Goal: Task Accomplishment & Management: Use online tool/utility

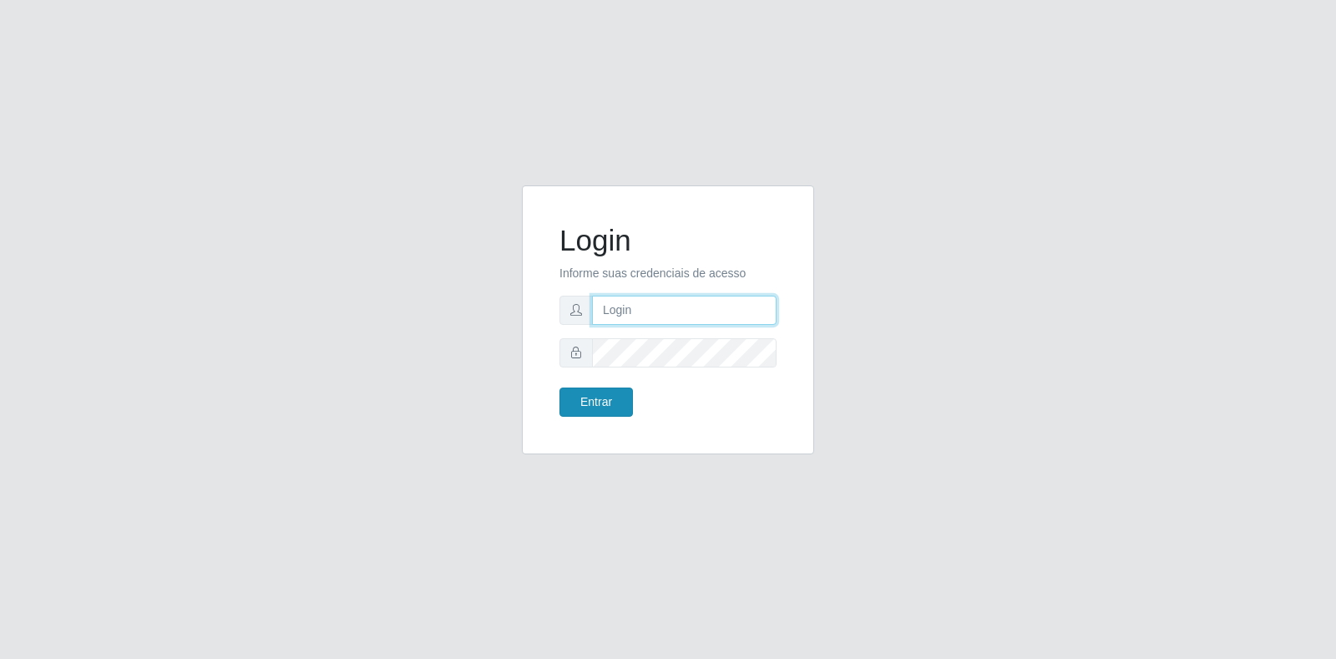
type input "[EMAIL_ADDRESS][DOMAIN_NAME]"
click at [607, 393] on button "Entrar" at bounding box center [595, 401] width 73 height 29
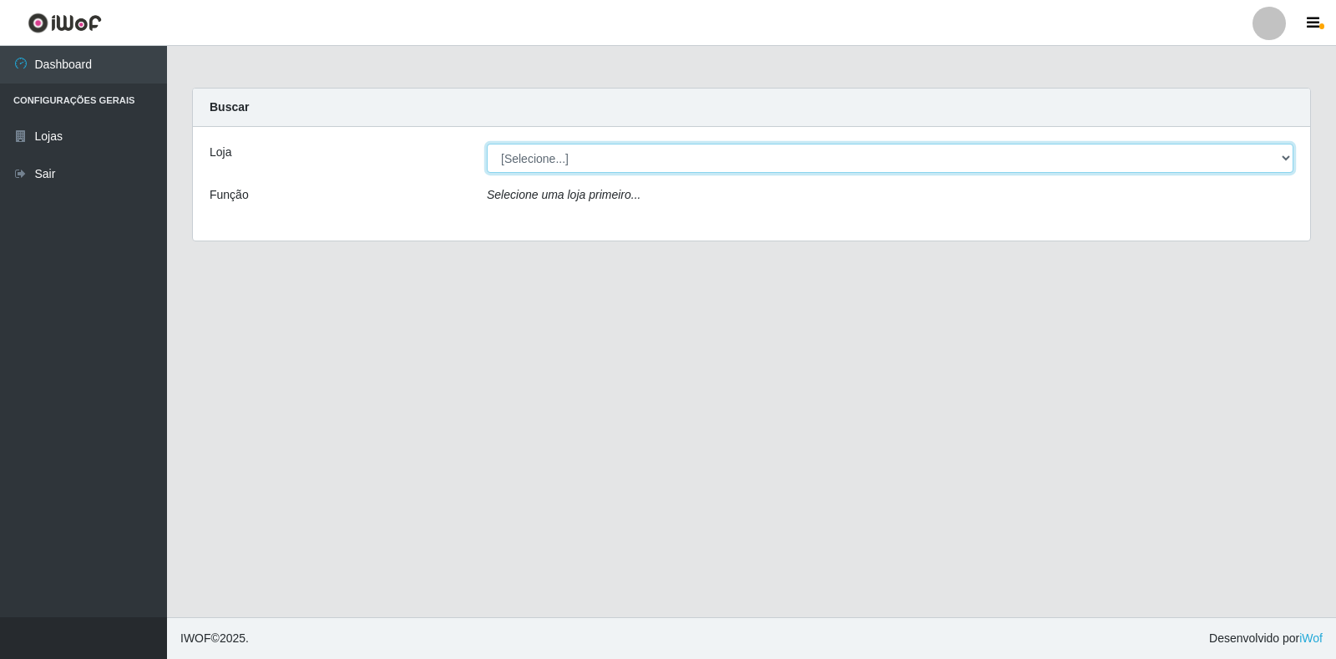
click at [815, 169] on select "[Selecione...] Atacado Vem - Loja 30 Laranjeiras Velha" at bounding box center [890, 158] width 806 height 29
select select "495"
click at [487, 144] on select "[Selecione...] Atacado Vem - Loja 30 Laranjeiras Velha" at bounding box center [890, 158] width 806 height 29
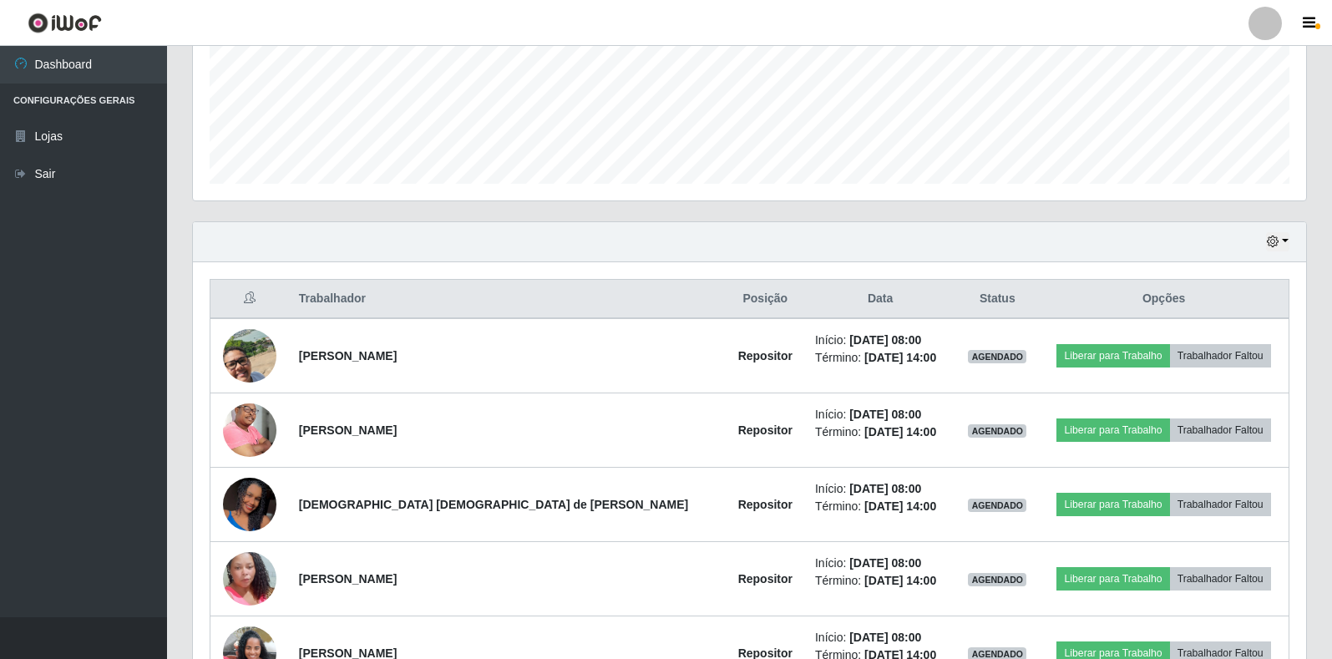
scroll to position [501, 0]
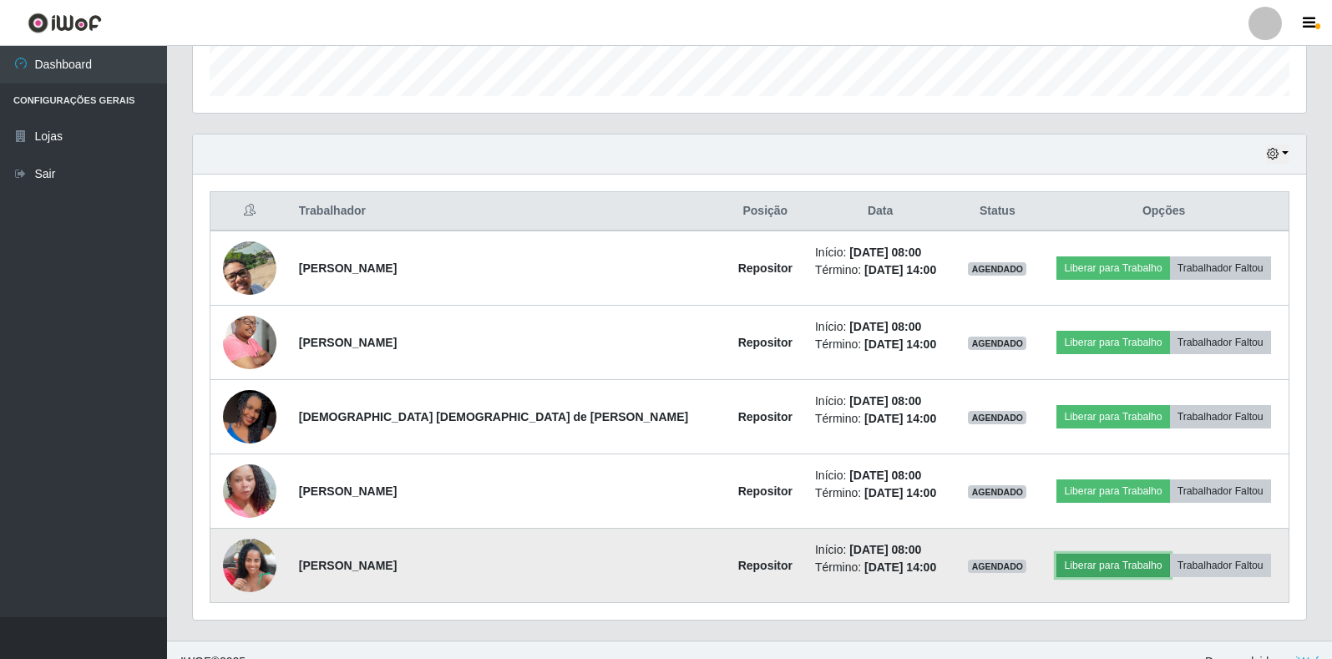
click at [1056, 569] on button "Liberar para Trabalho" at bounding box center [1112, 564] width 113 height 23
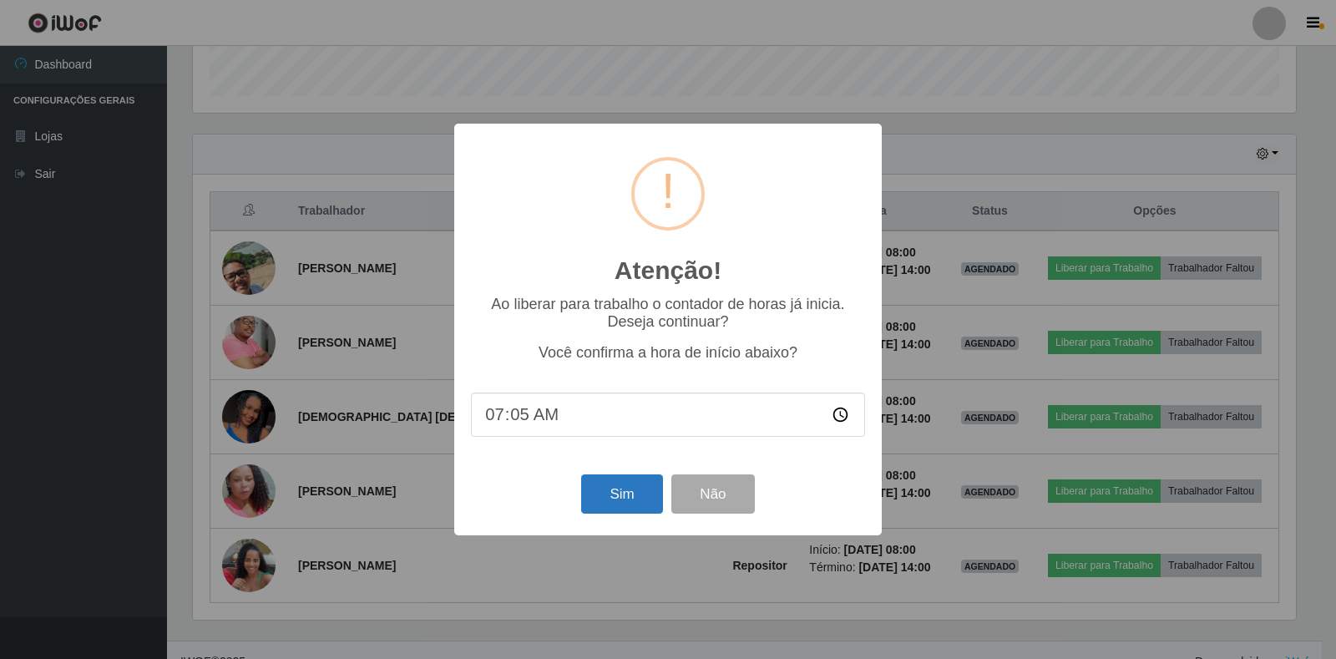
type input "07:53"
click at [635, 486] on button "Sim" at bounding box center [621, 493] width 81 height 39
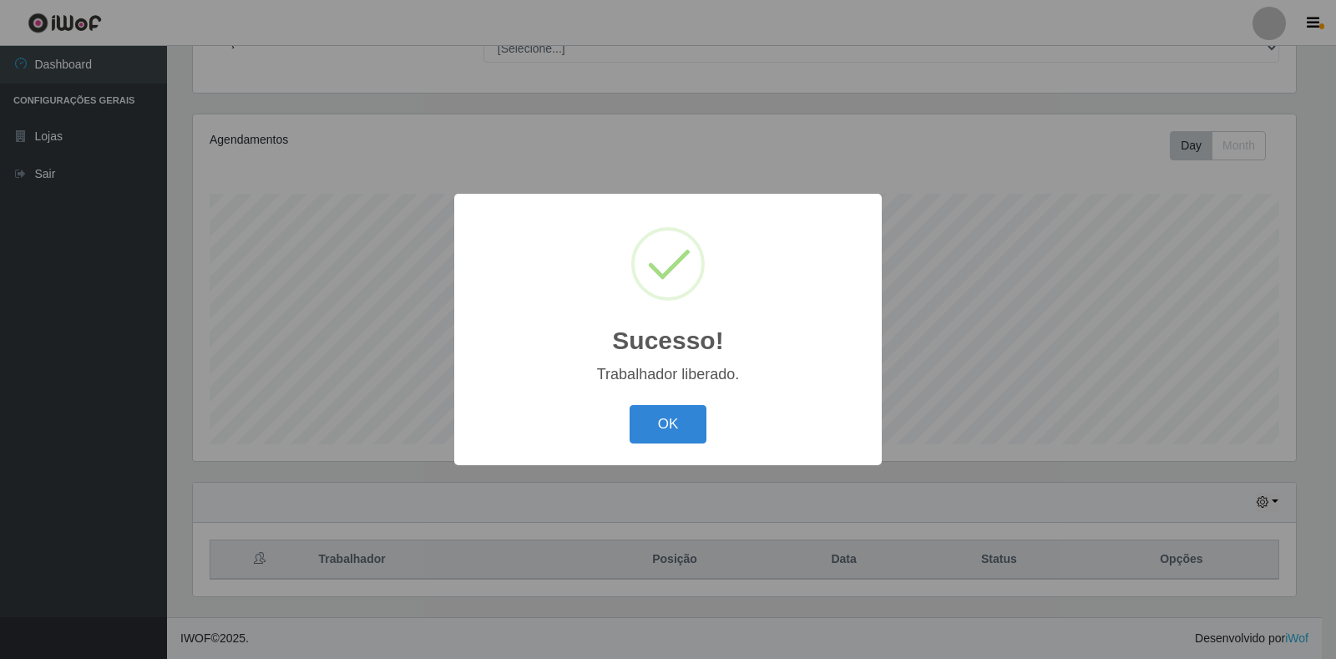
click at [680, 446] on div "OK Cancel" at bounding box center [668, 424] width 394 height 48
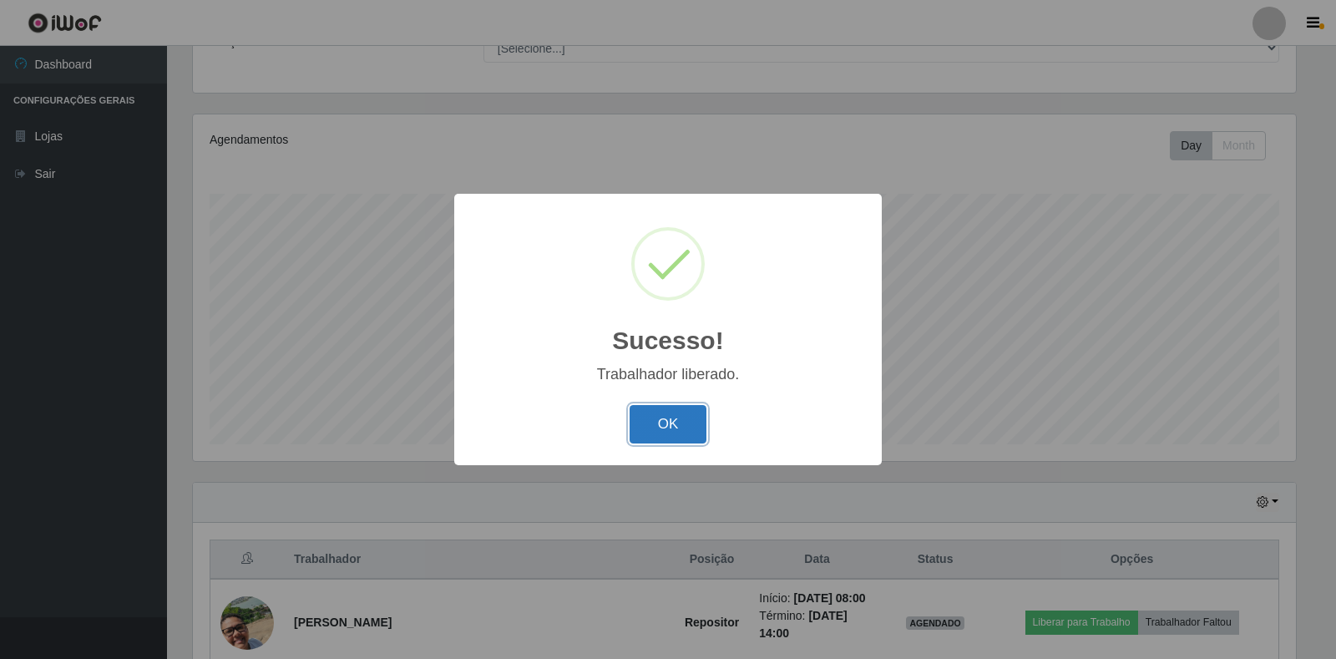
click at [680, 432] on button "OK" at bounding box center [668, 424] width 78 height 39
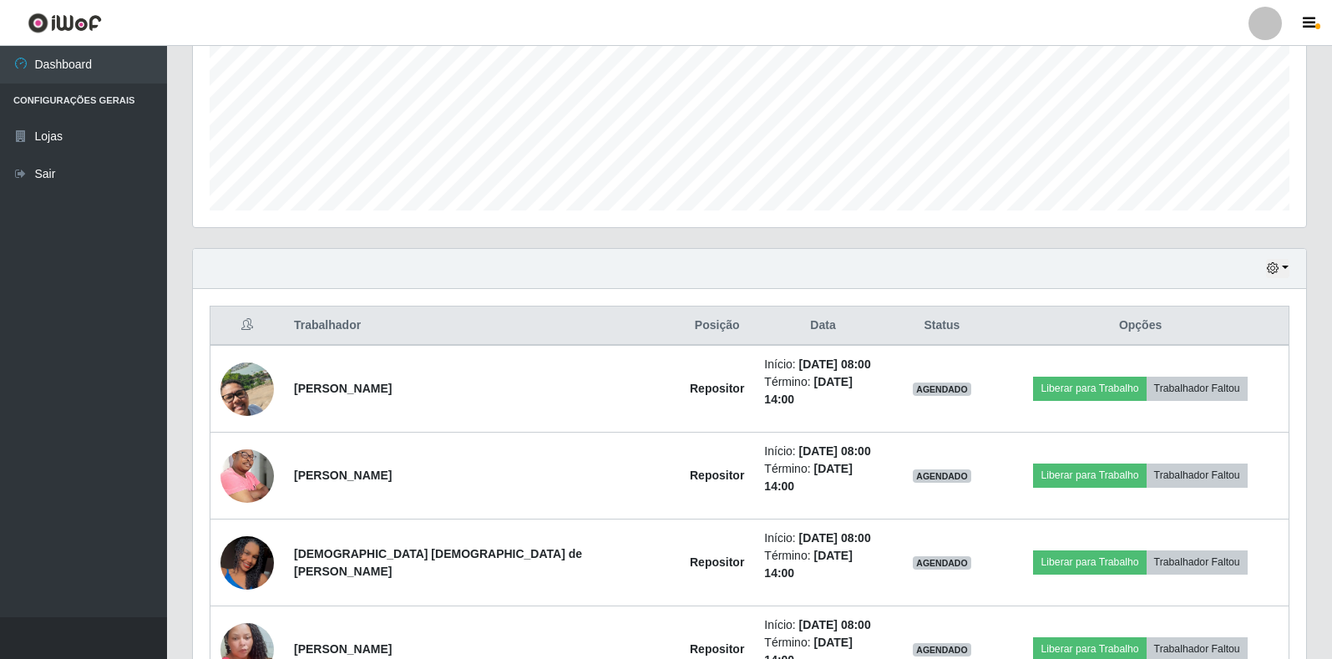
scroll to position [487, 0]
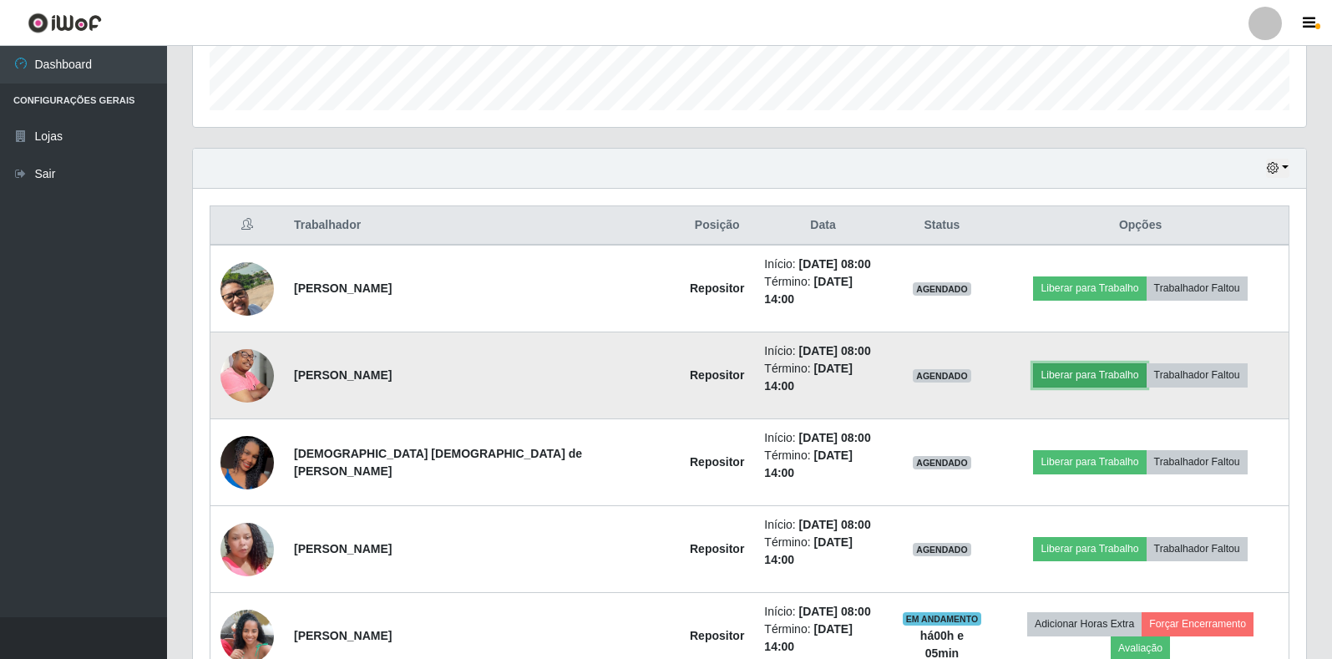
click at [1033, 363] on button "Liberar para Trabalho" at bounding box center [1089, 374] width 113 height 23
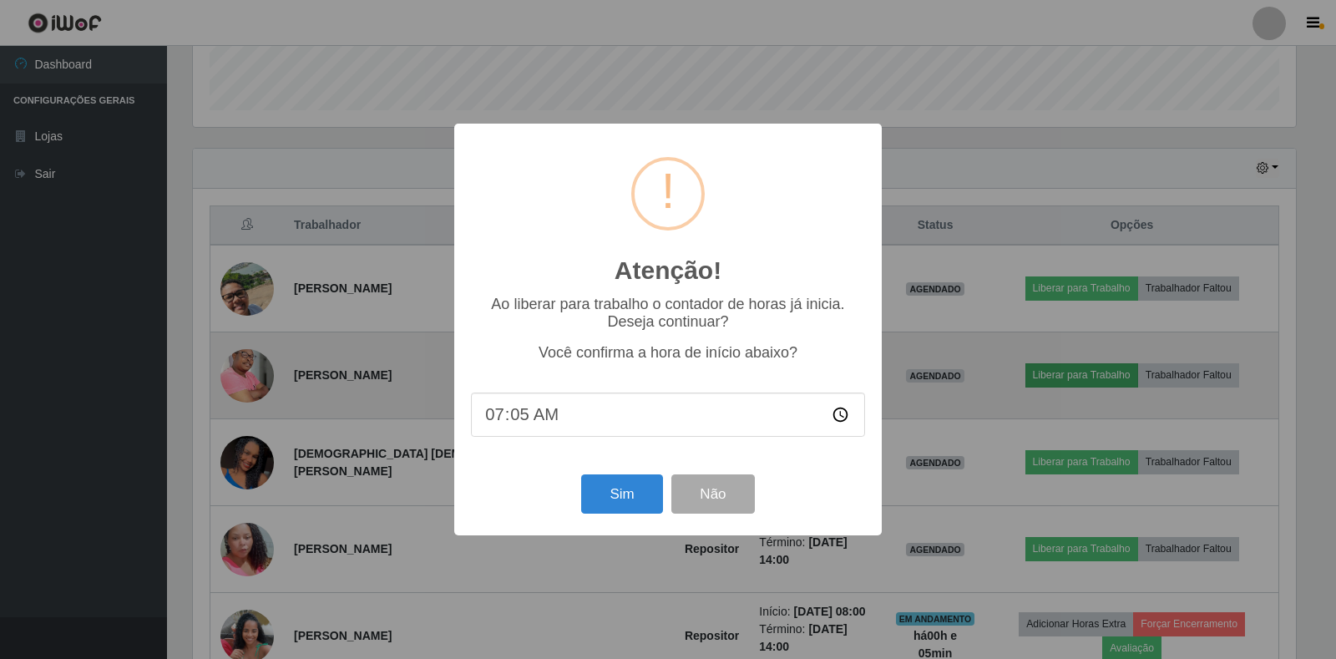
type input "07:58"
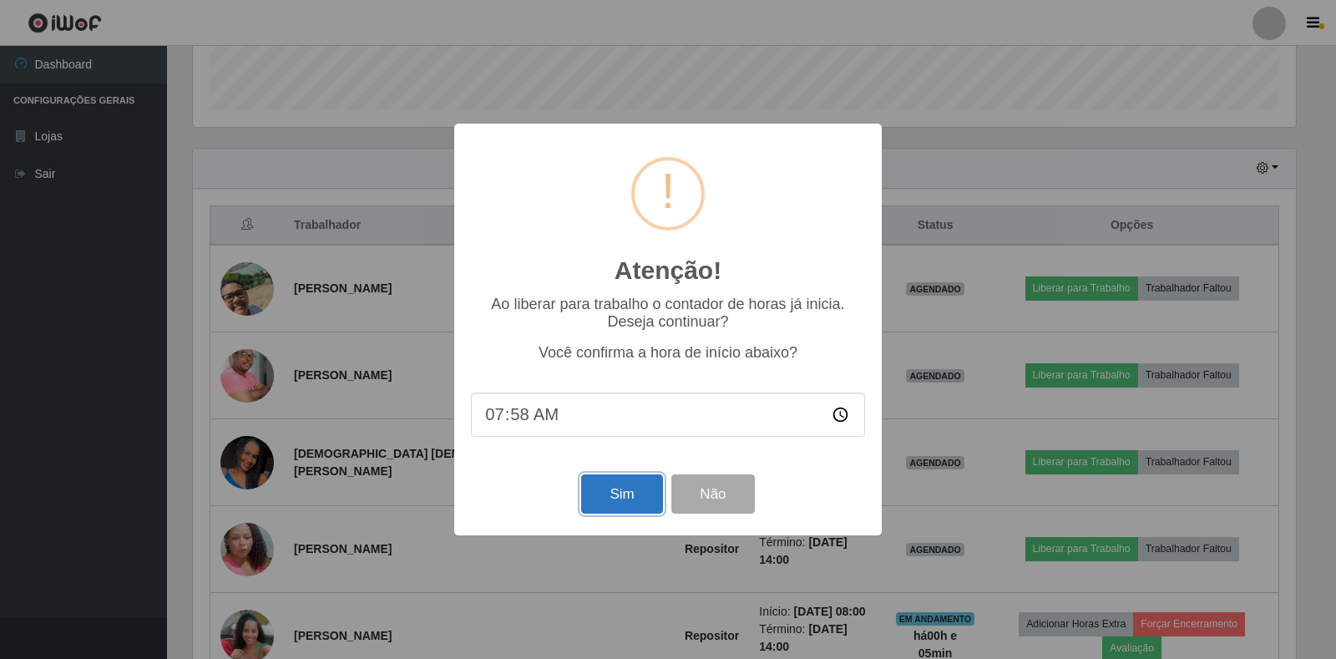
click at [619, 491] on button "Sim" at bounding box center [621, 493] width 81 height 39
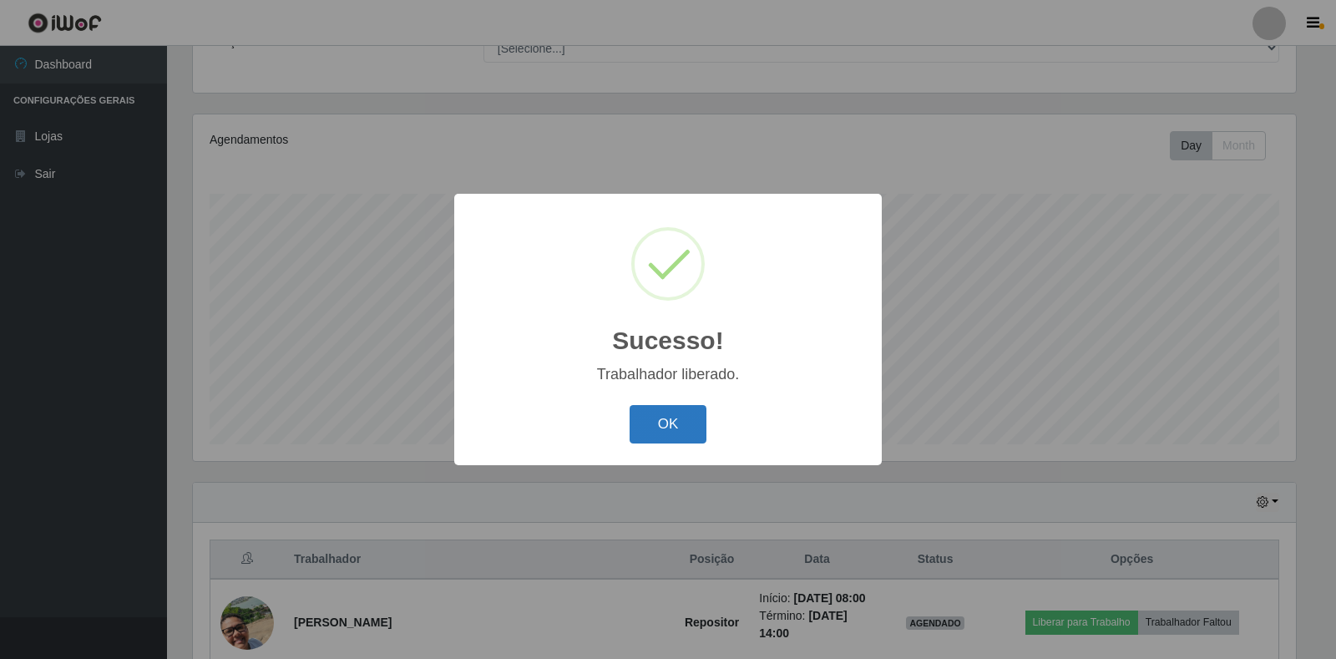
click at [650, 419] on button "OK" at bounding box center [668, 424] width 78 height 39
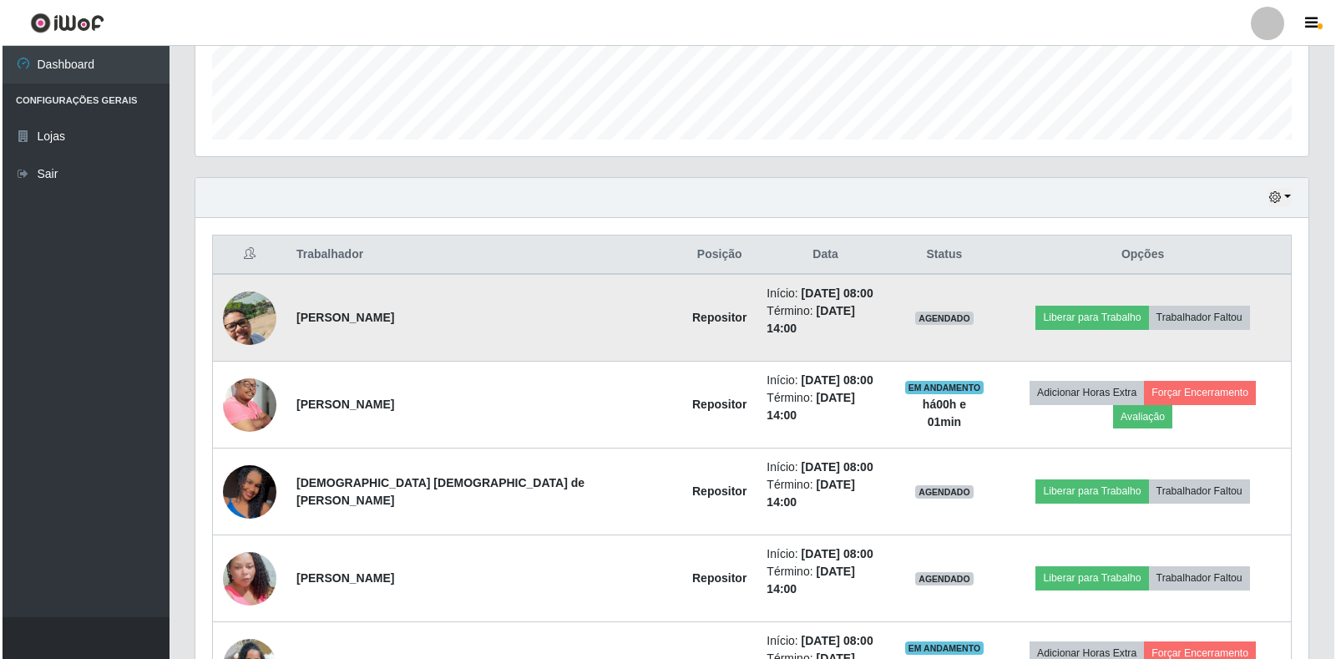
scroll to position [487, 0]
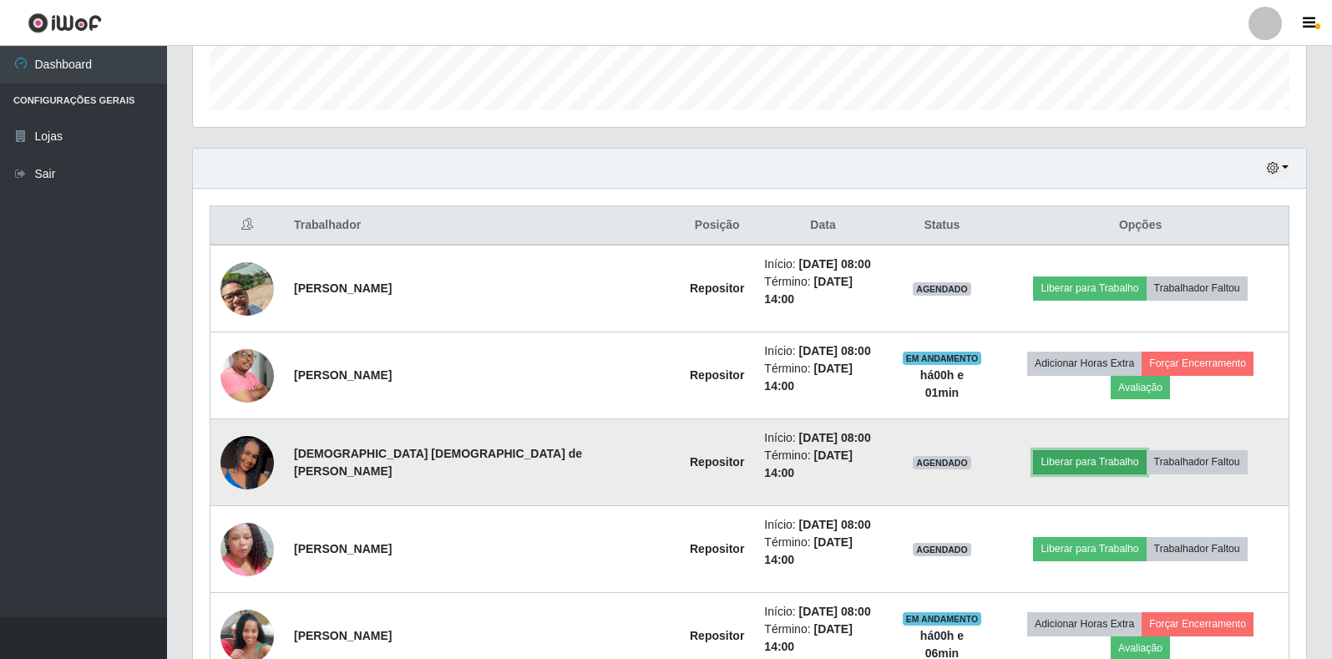
click at [1036, 450] on button "Liberar para Trabalho" at bounding box center [1089, 461] width 113 height 23
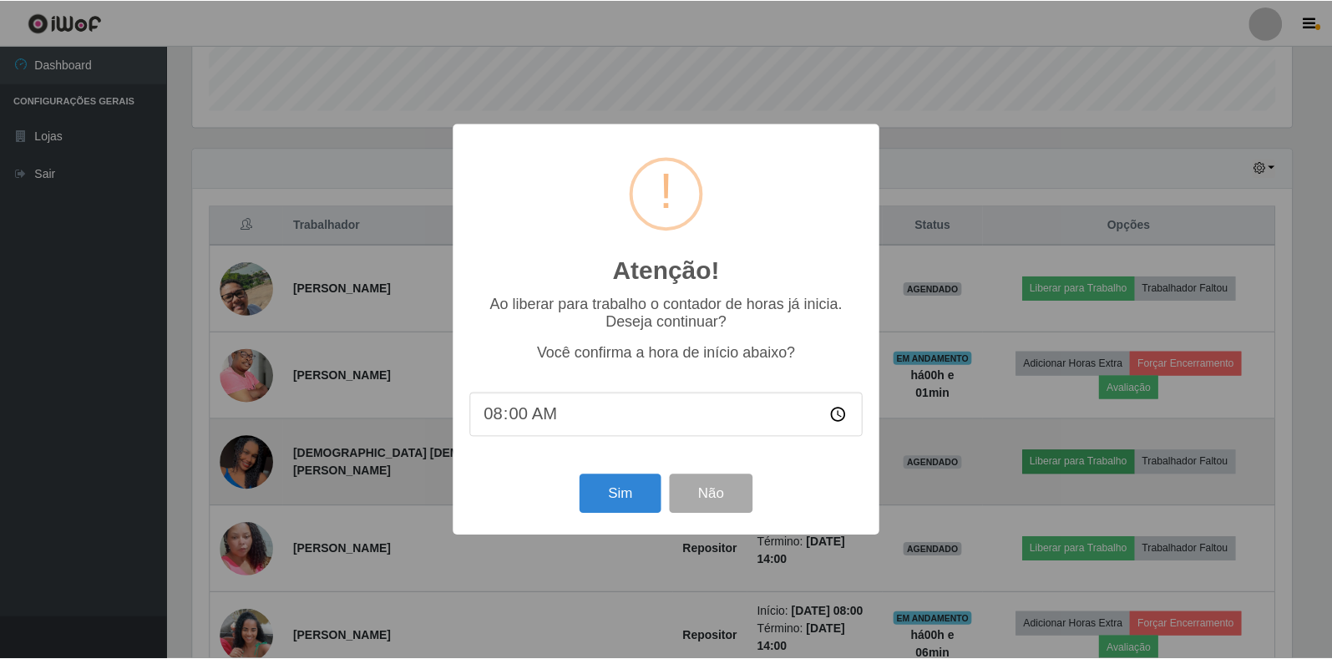
scroll to position [346, 1103]
type input "07:59"
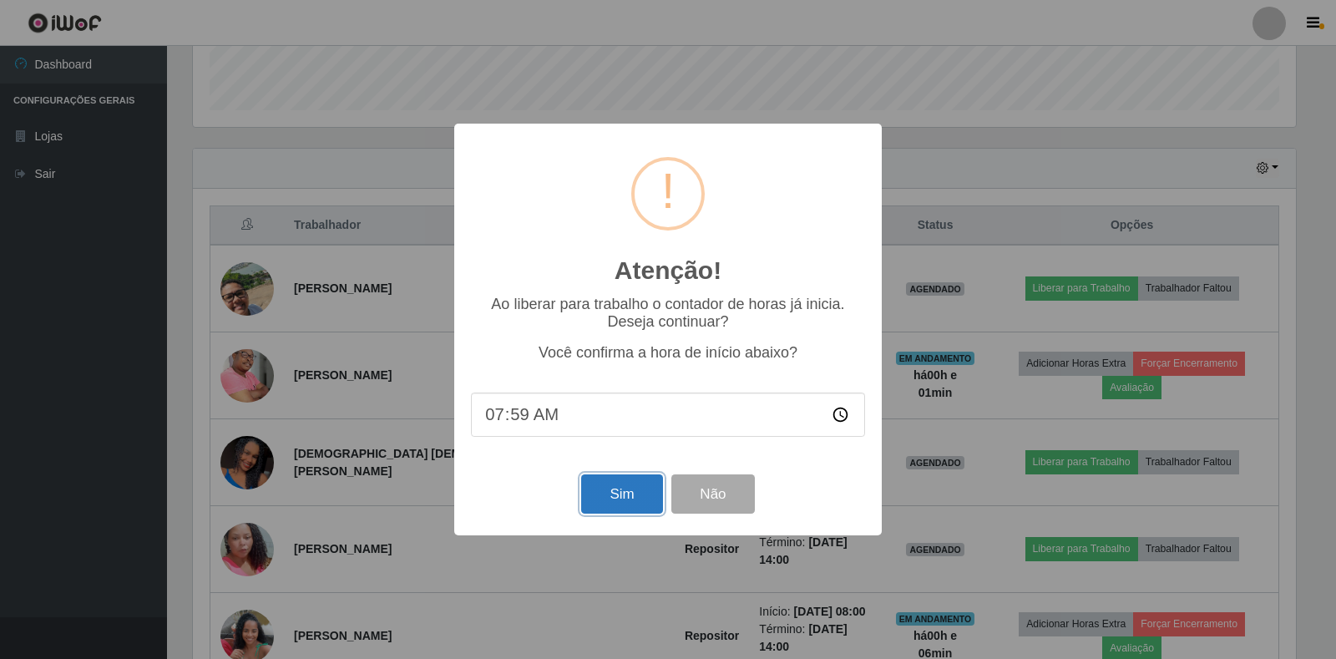
click at [657, 498] on button "Sim" at bounding box center [621, 493] width 81 height 39
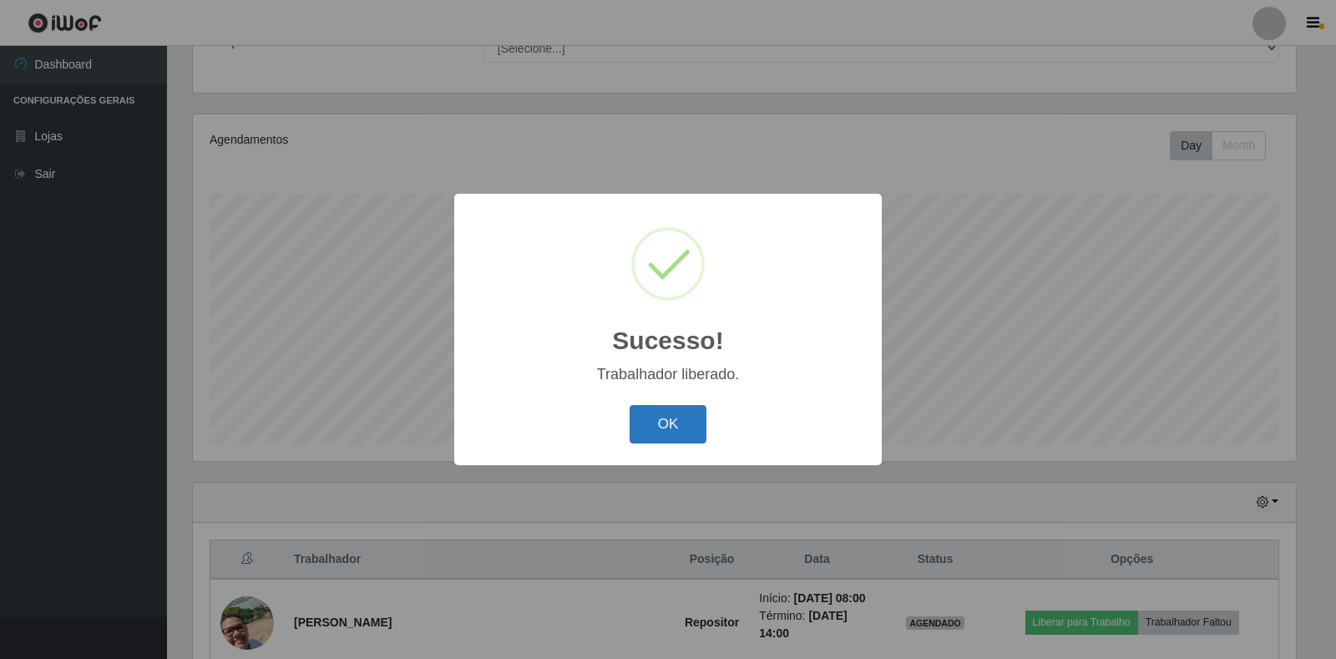
click at [686, 422] on button "OK" at bounding box center [668, 424] width 78 height 39
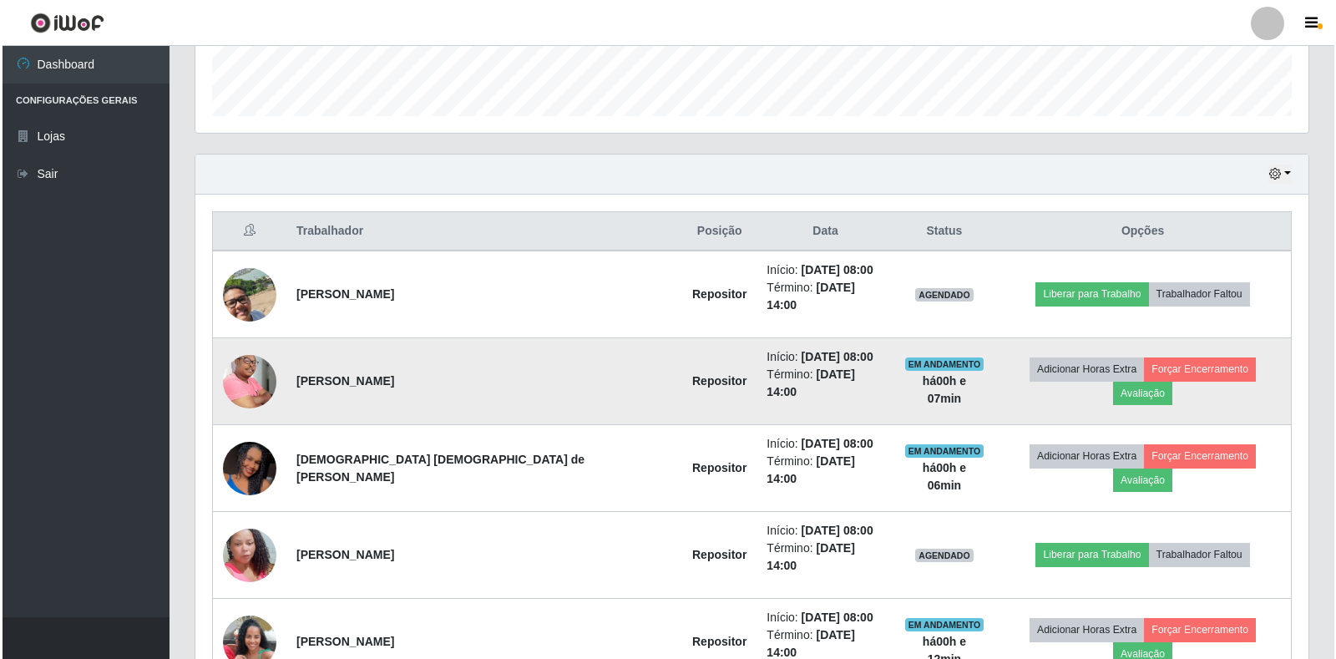
scroll to position [487, 0]
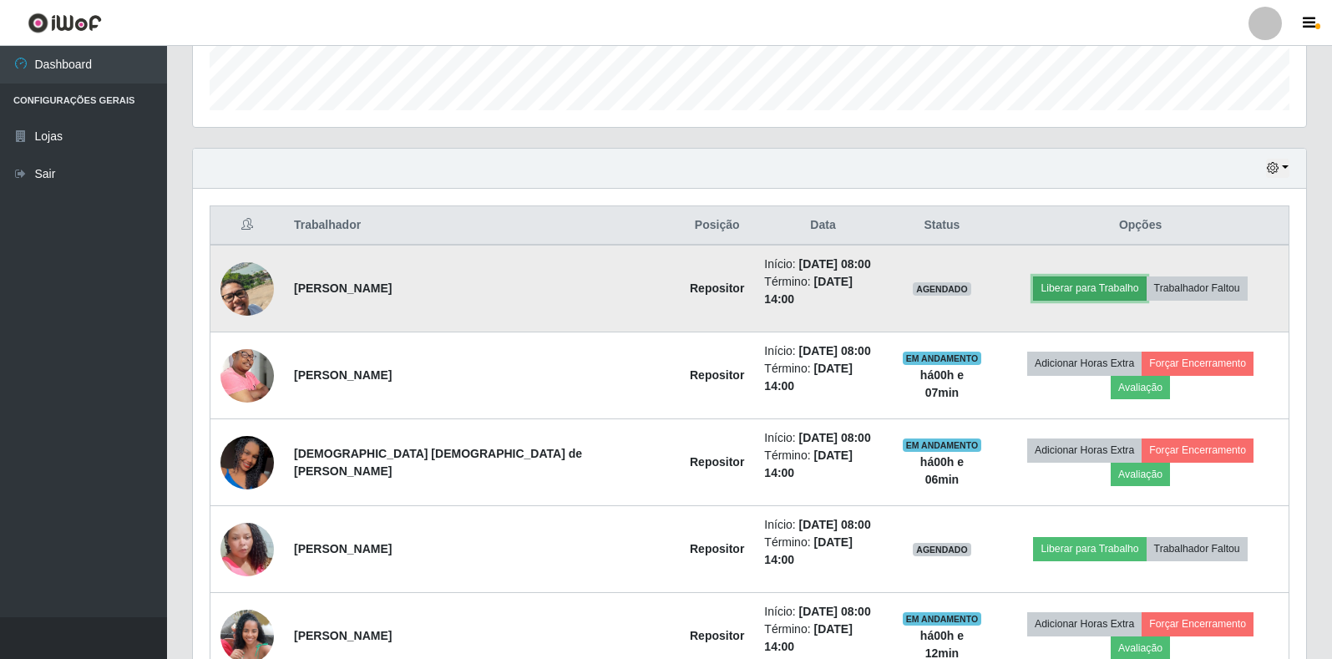
click at [1088, 282] on button "Liberar para Trabalho" at bounding box center [1089, 287] width 113 height 23
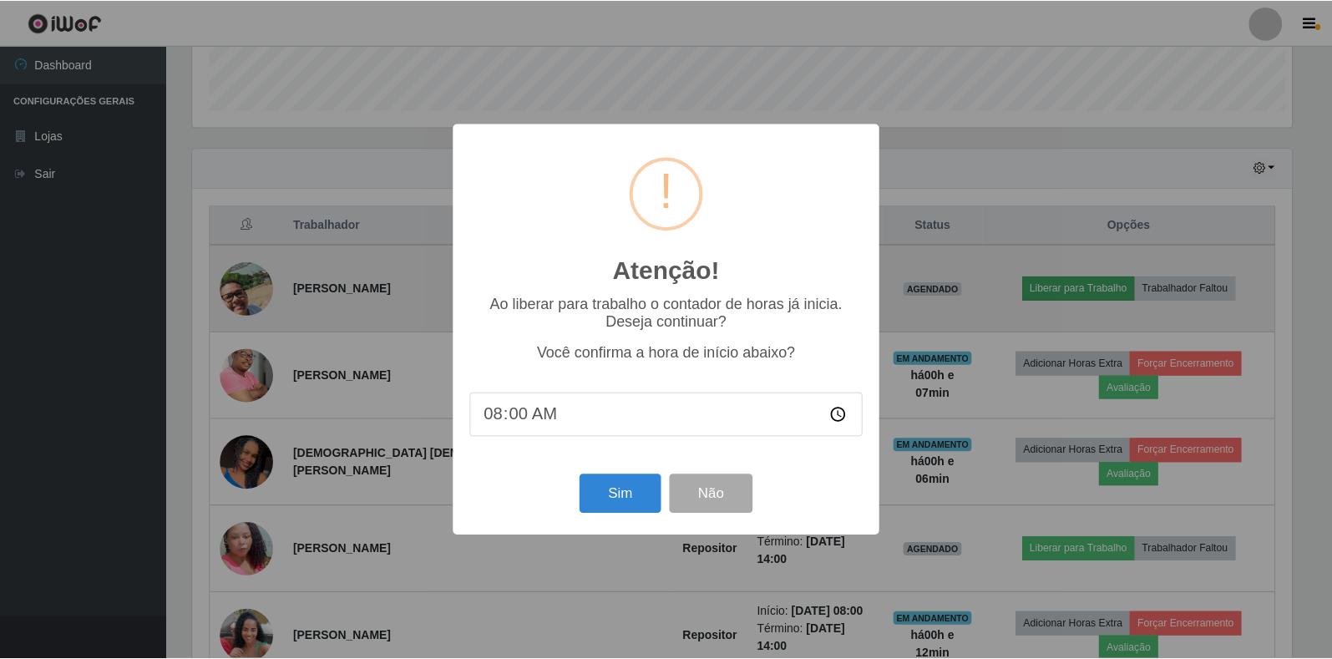
scroll to position [346, 1103]
type input "08:06"
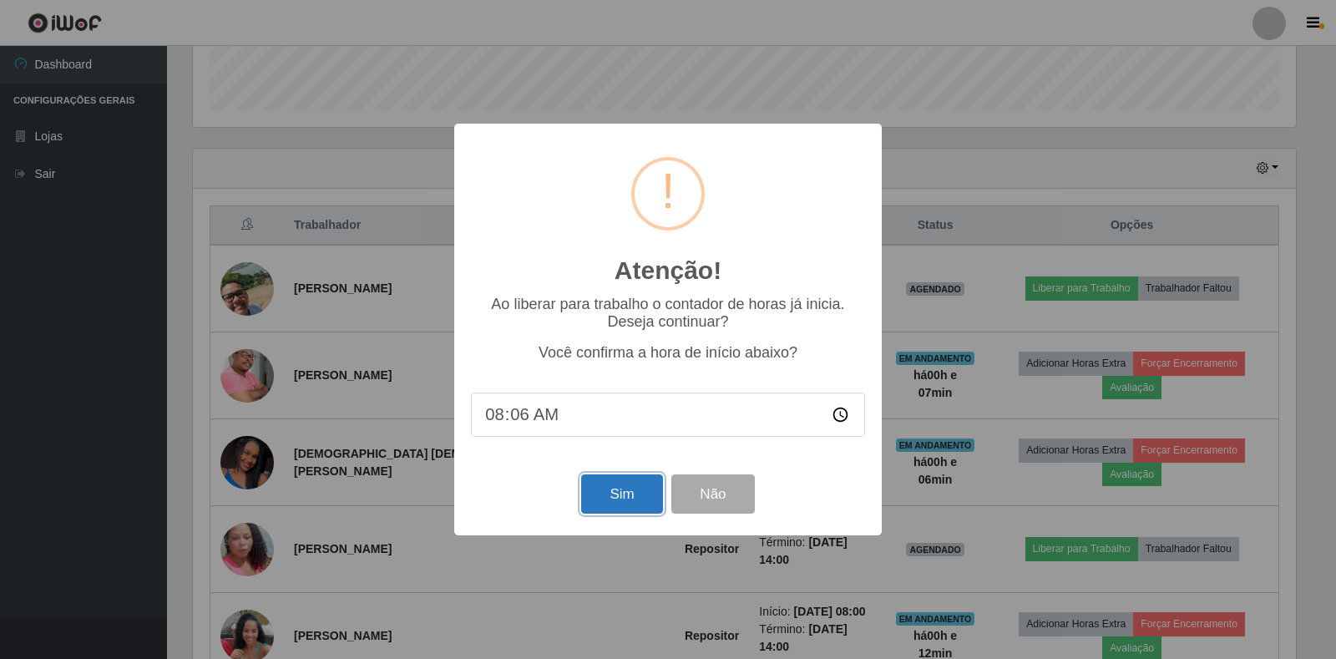
click at [581, 508] on button "Sim" at bounding box center [621, 493] width 81 height 39
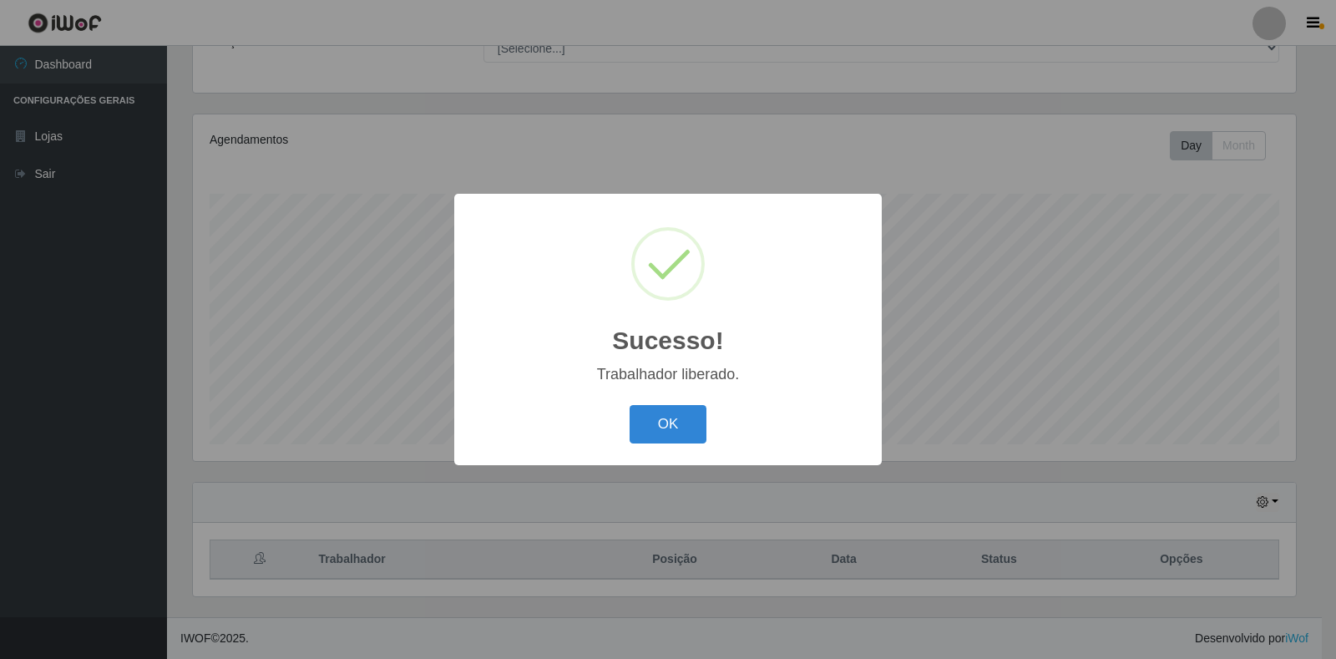
click at [688, 426] on button "OK" at bounding box center [668, 424] width 78 height 39
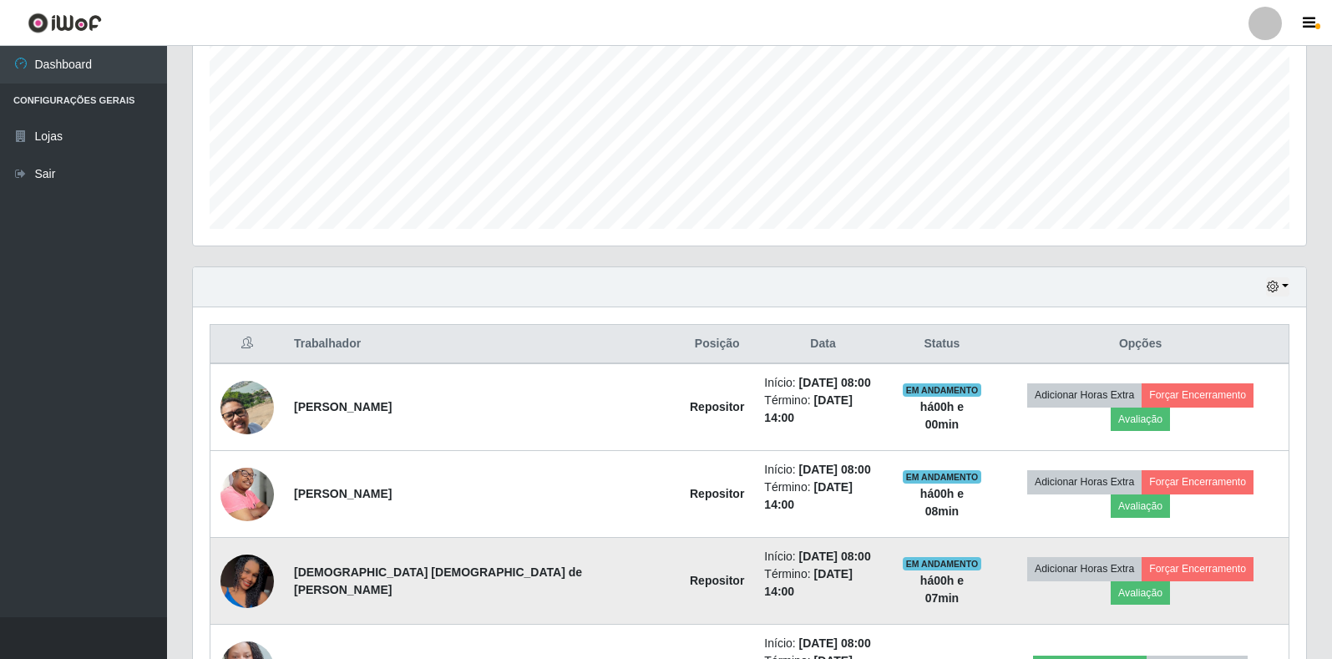
scroll to position [524, 0]
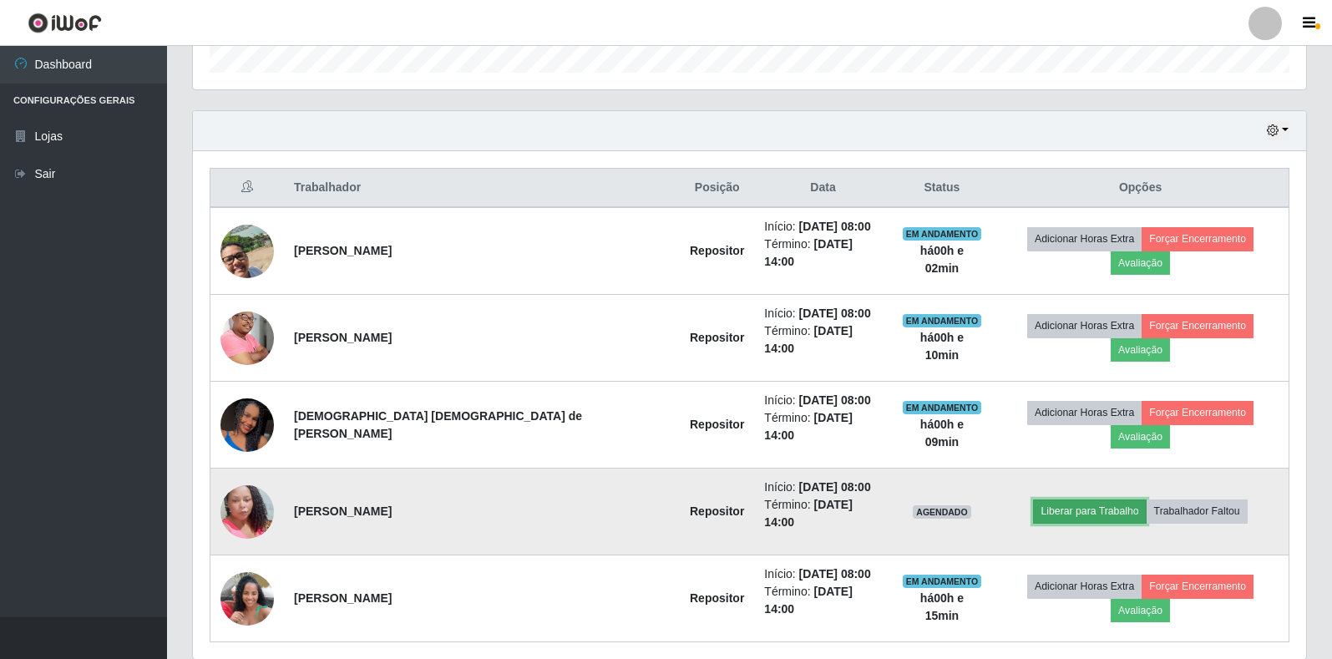
click at [1033, 499] on button "Liberar para Trabalho" at bounding box center [1089, 510] width 113 height 23
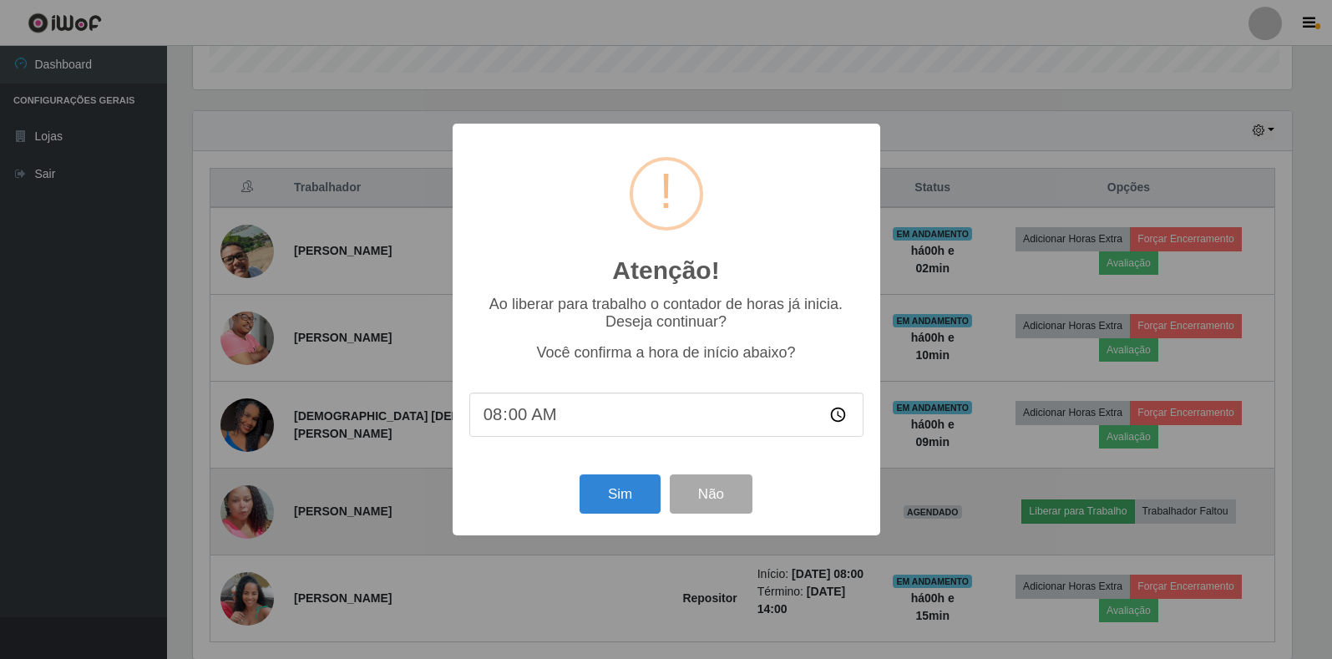
scroll to position [346, 1103]
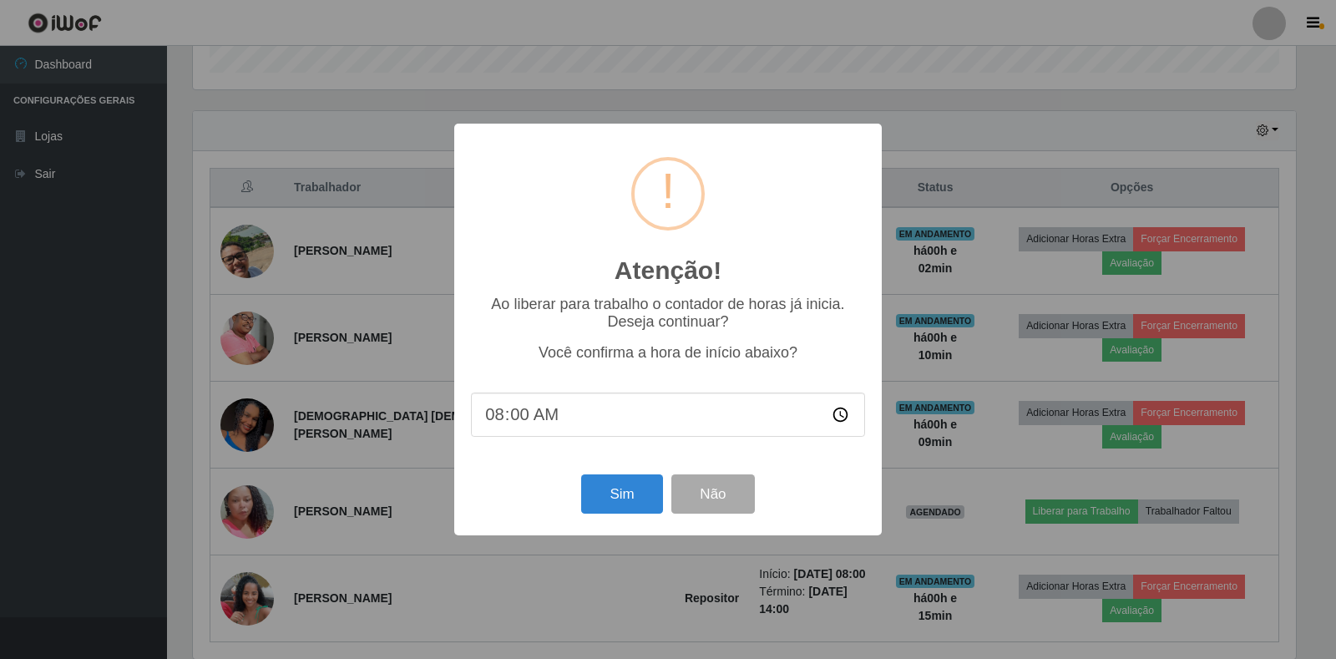
type input "08:08"
click at [621, 513] on button "Sim" at bounding box center [621, 493] width 81 height 39
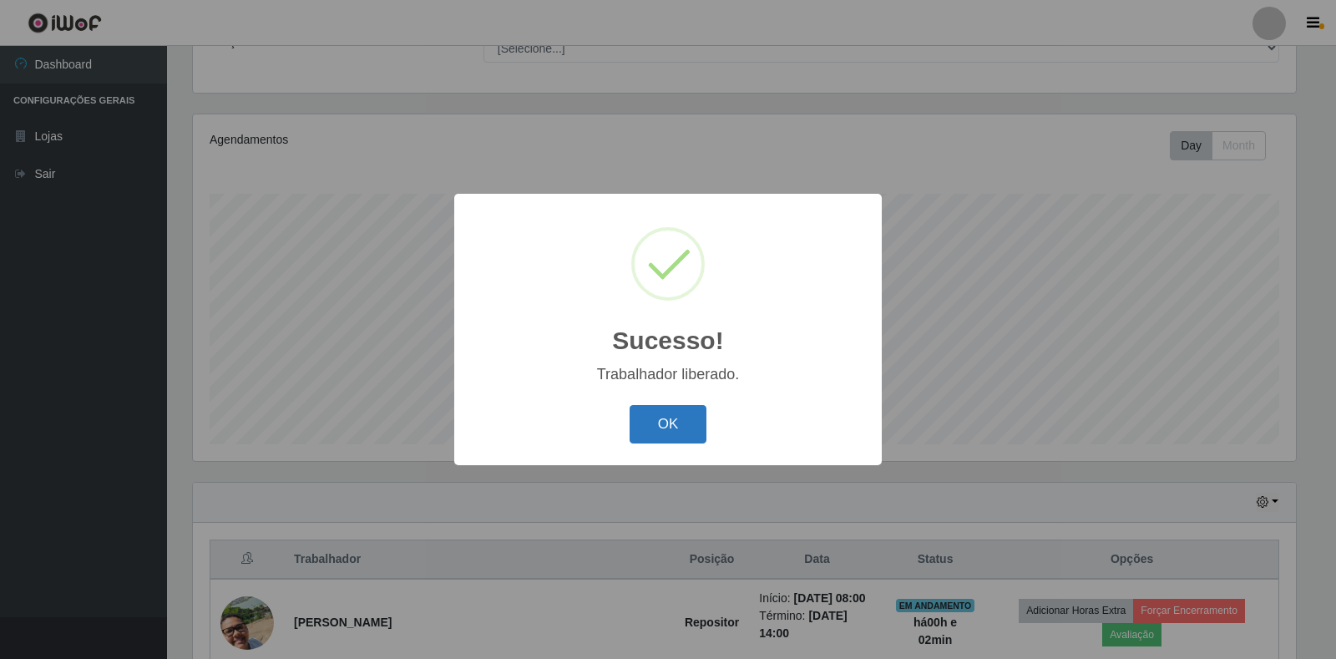
click at [685, 421] on button "OK" at bounding box center [668, 424] width 78 height 39
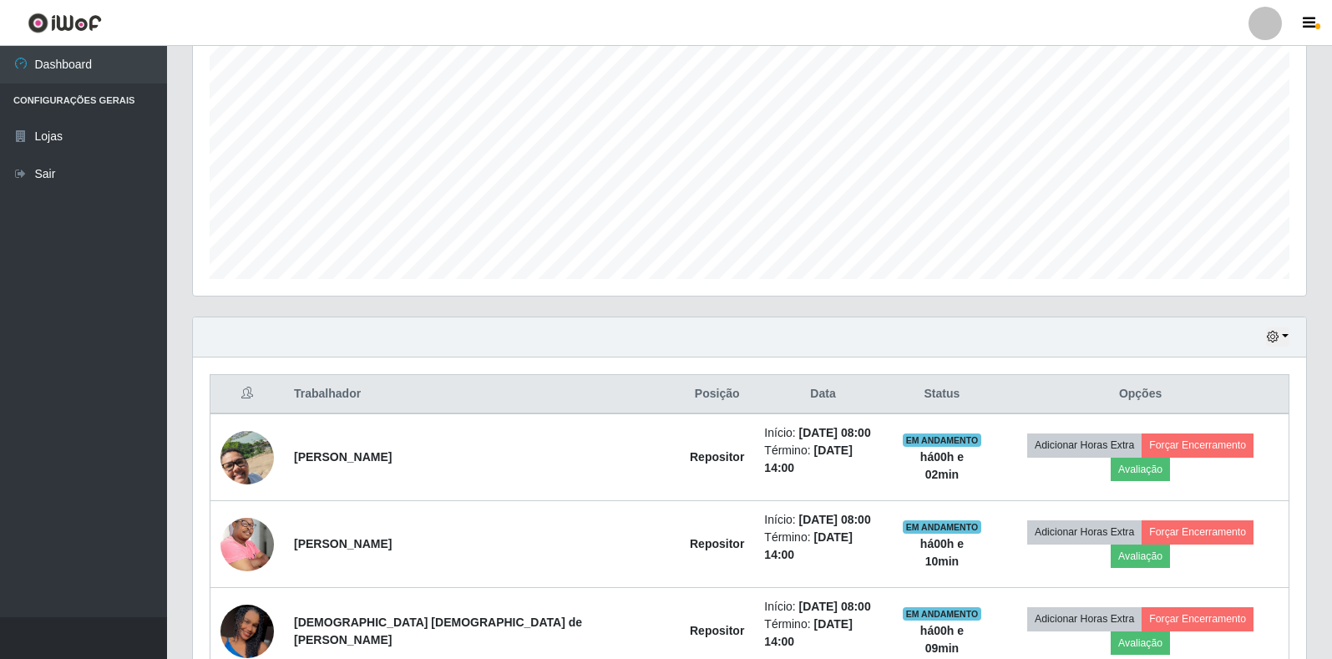
scroll to position [320, 0]
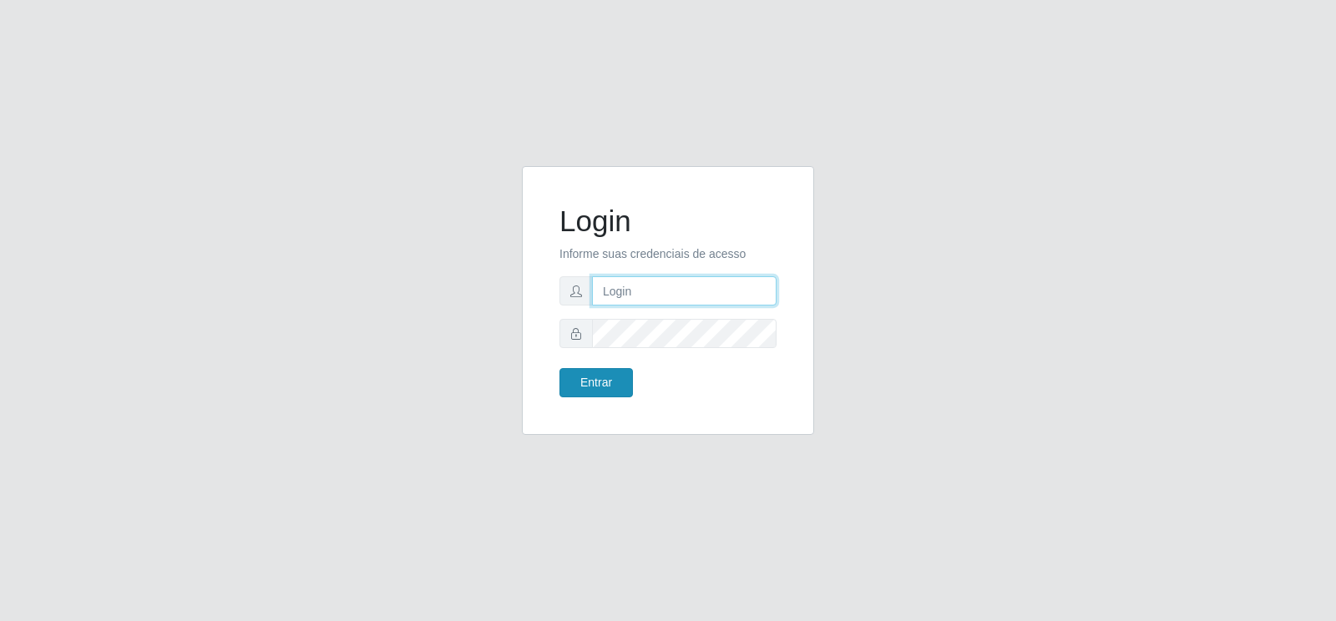
type input "[EMAIL_ADDRESS][DOMAIN_NAME]"
click at [613, 387] on button "Entrar" at bounding box center [595, 382] width 73 height 29
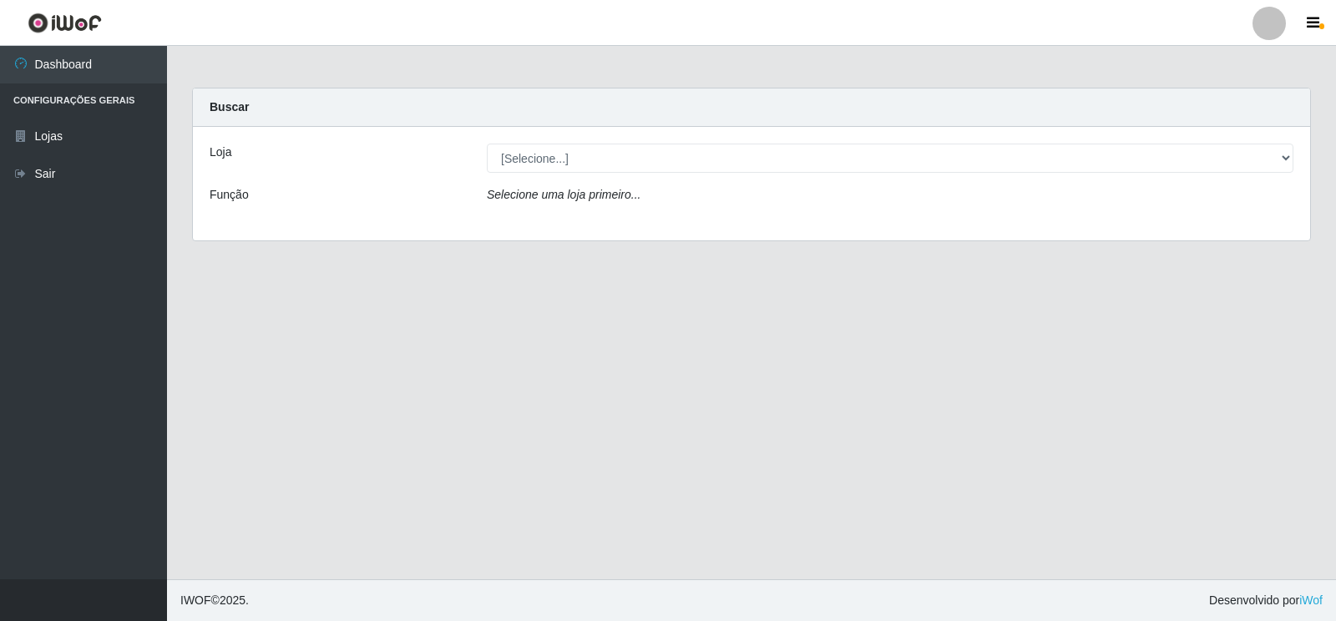
click at [778, 174] on div "Loja [Selecione...] Atacado Vem - Loja 30 Laranjeiras Velha Função Selecione um…" at bounding box center [751, 184] width 1117 height 114
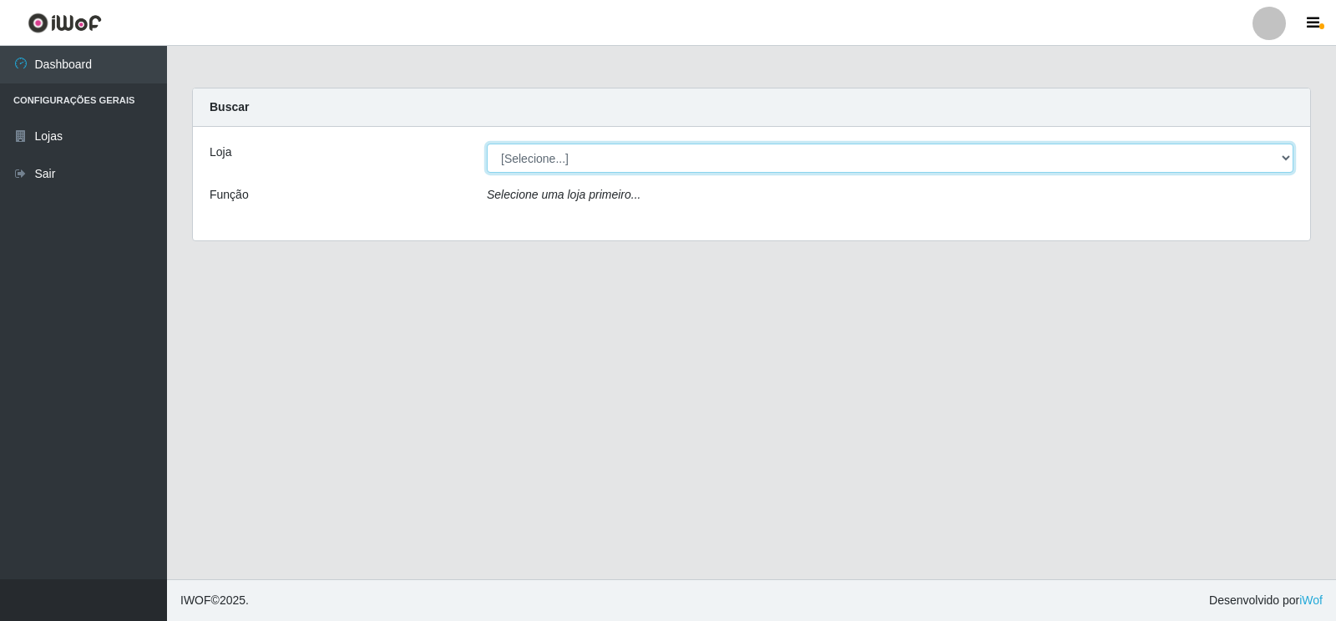
click at [775, 165] on select "[Selecione...] Atacado Vem - Loja 30 Laranjeiras Velha" at bounding box center [890, 158] width 806 height 29
select select "495"
click at [487, 144] on select "[Selecione...] Atacado Vem - Loja 30 Laranjeiras Velha" at bounding box center [890, 158] width 806 height 29
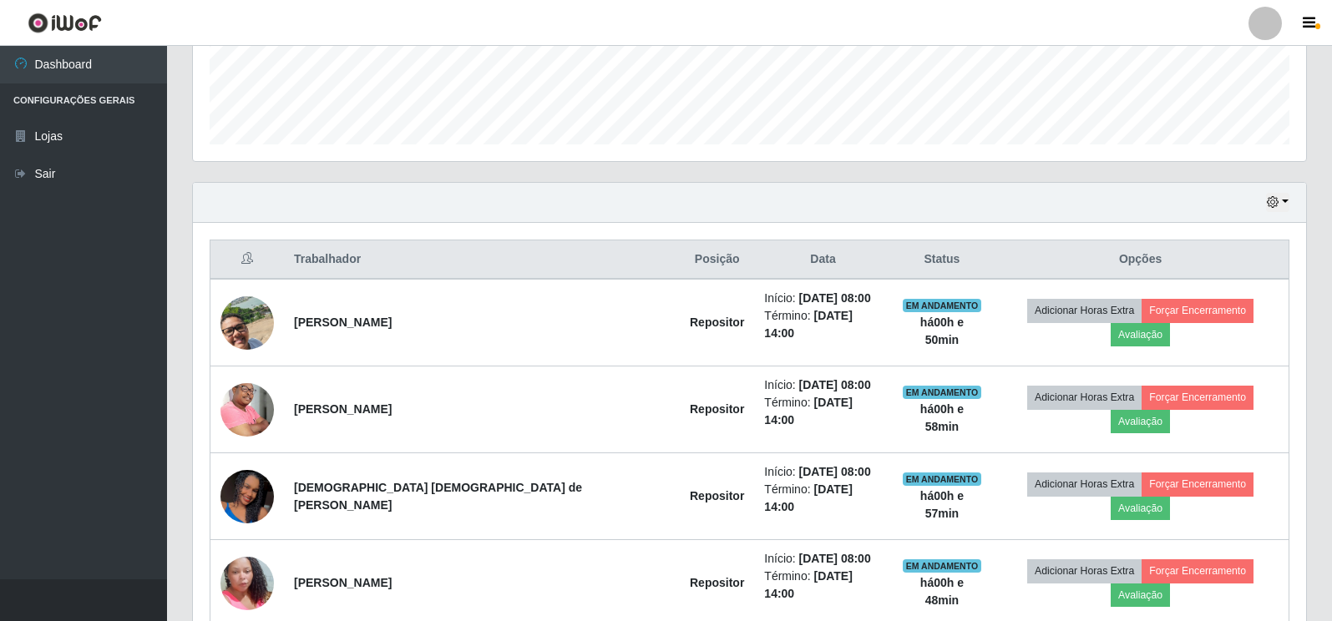
scroll to position [562, 0]
